Goal: Contribute content

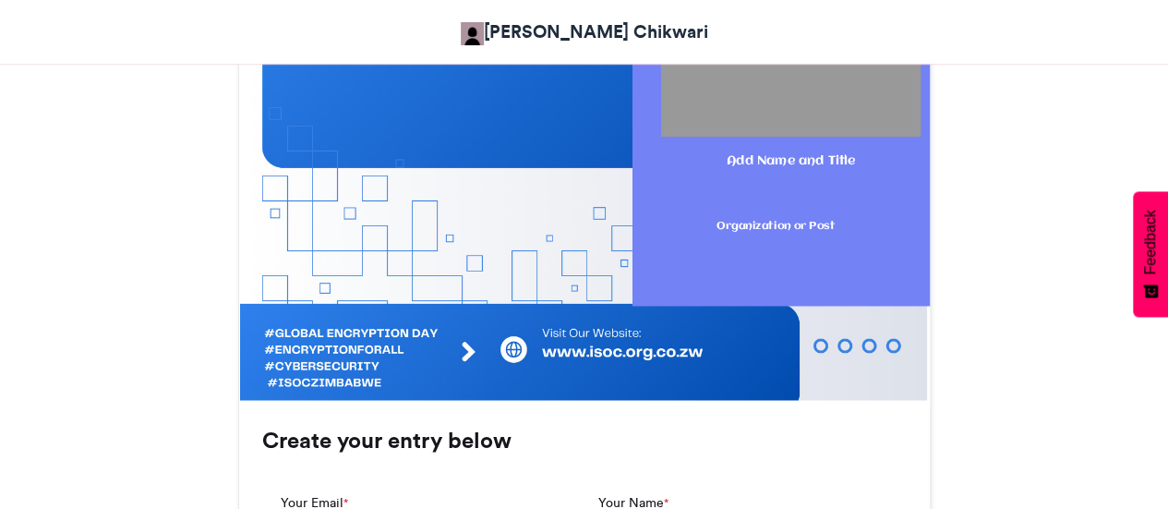
scroll to position [739, 0]
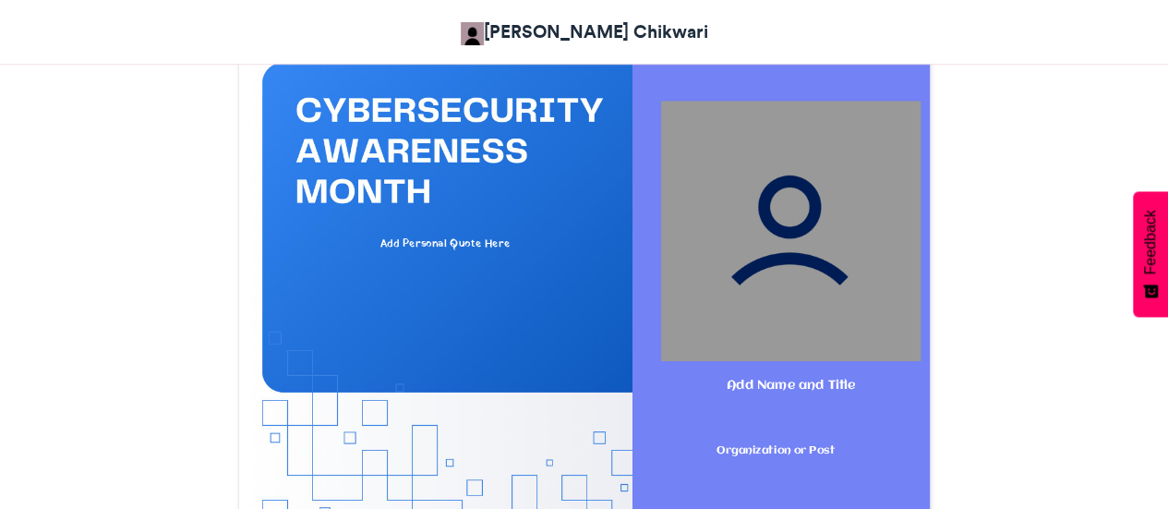
click at [816, 247] on img at bounding box center [790, 231] width 260 height 260
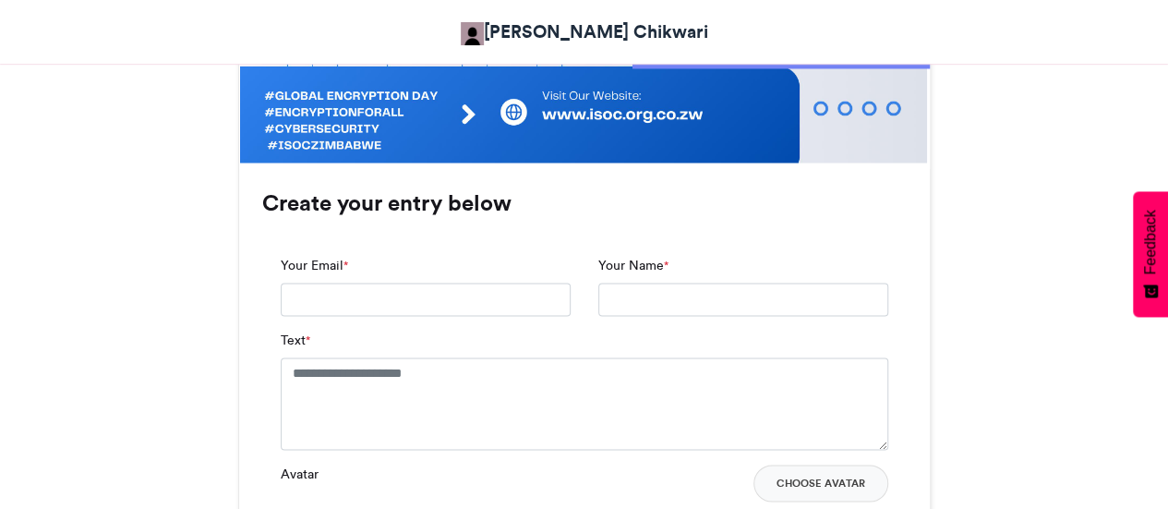
scroll to position [0, 0]
click at [310, 292] on input "Your Email *" at bounding box center [426, 299] width 290 height 33
type input "*"
type input "**********"
click at [692, 307] on input "Your Name *" at bounding box center [743, 299] width 290 height 33
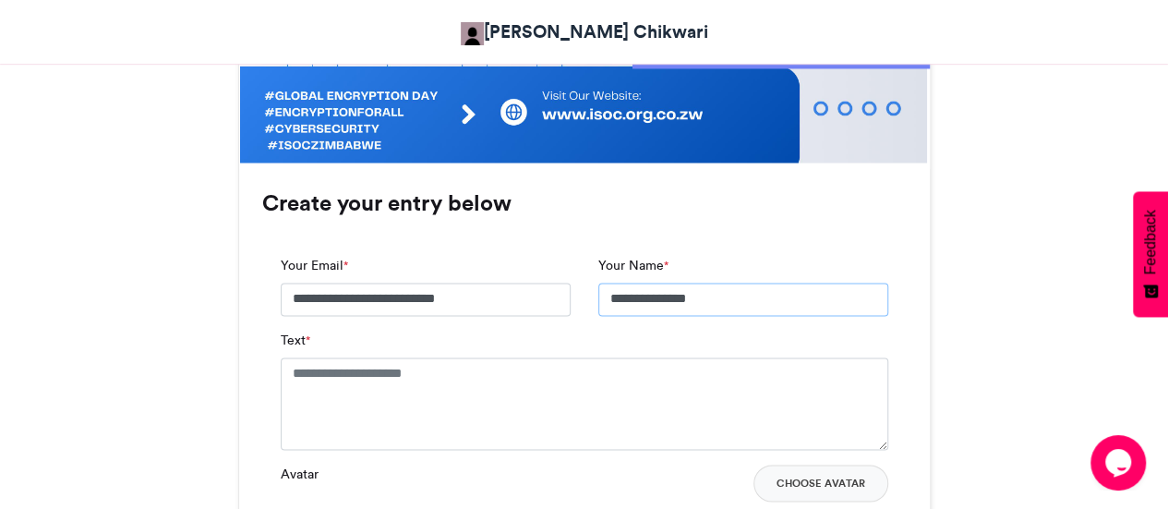
scroll to position [1385, 0]
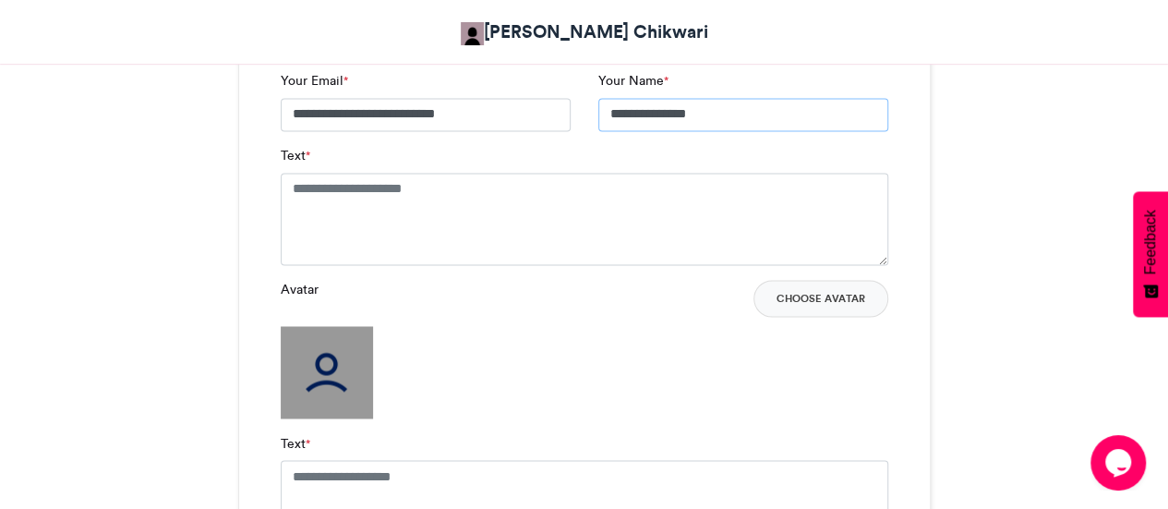
type input "**********"
click at [423, 196] on textarea "Text *" at bounding box center [584, 219] width 607 height 92
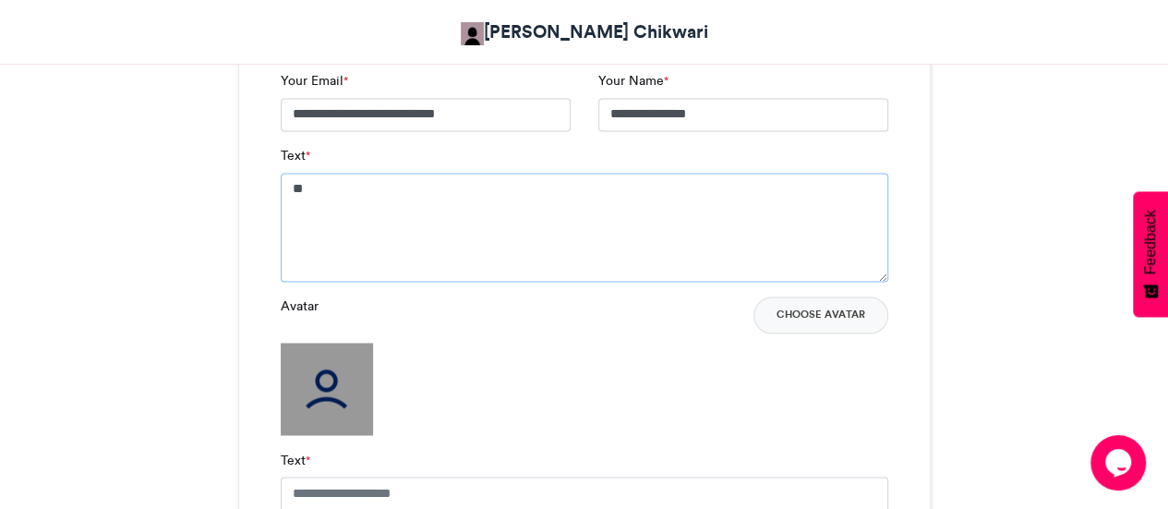
type textarea "*"
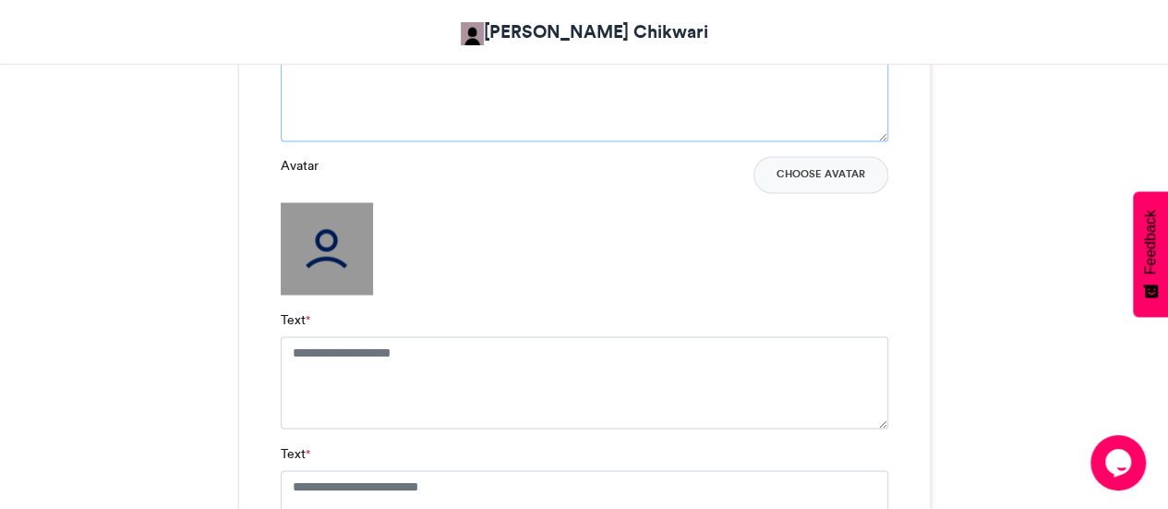
scroll to position [1570, 0]
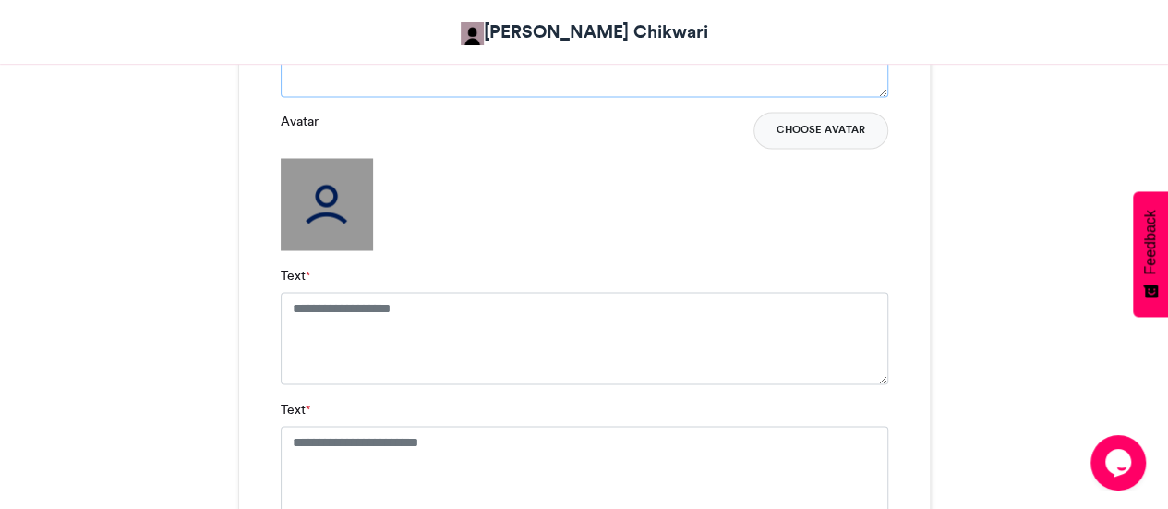
type textarea "**********"
click at [806, 136] on button "Choose Avatar" at bounding box center [820, 130] width 135 height 37
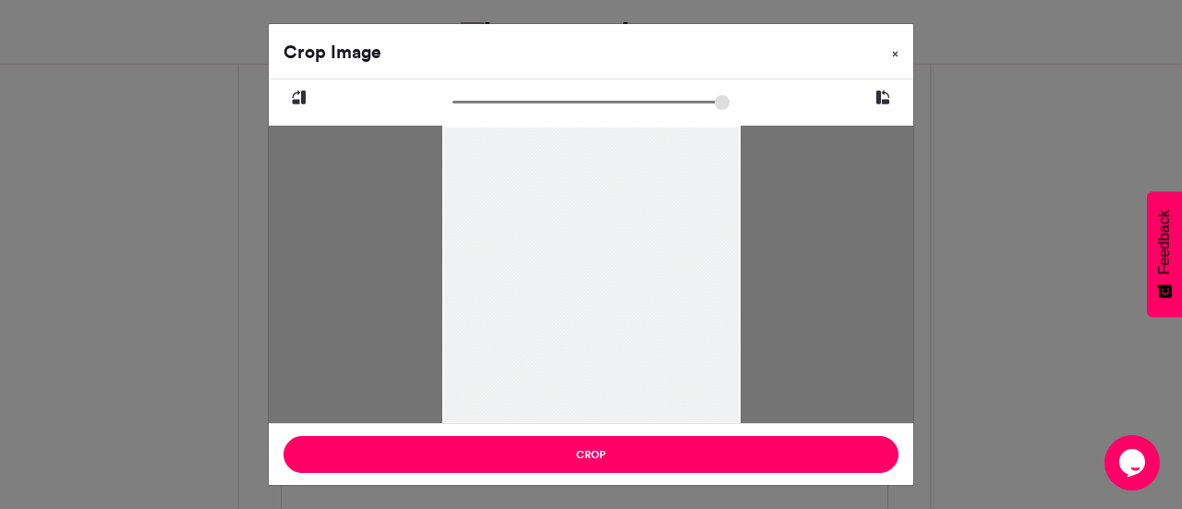
click at [897, 55] on span "×" at bounding box center [895, 53] width 6 height 11
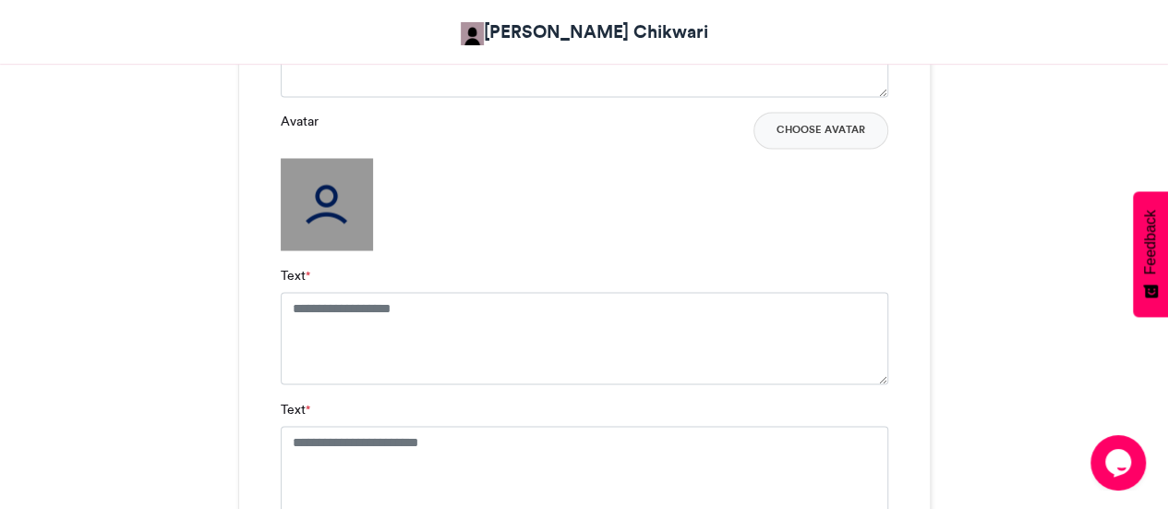
click at [347, 217] on img at bounding box center [327, 204] width 92 height 92
click at [843, 140] on button "Choose Avatar" at bounding box center [820, 130] width 135 height 37
